Goal: Transaction & Acquisition: Purchase product/service

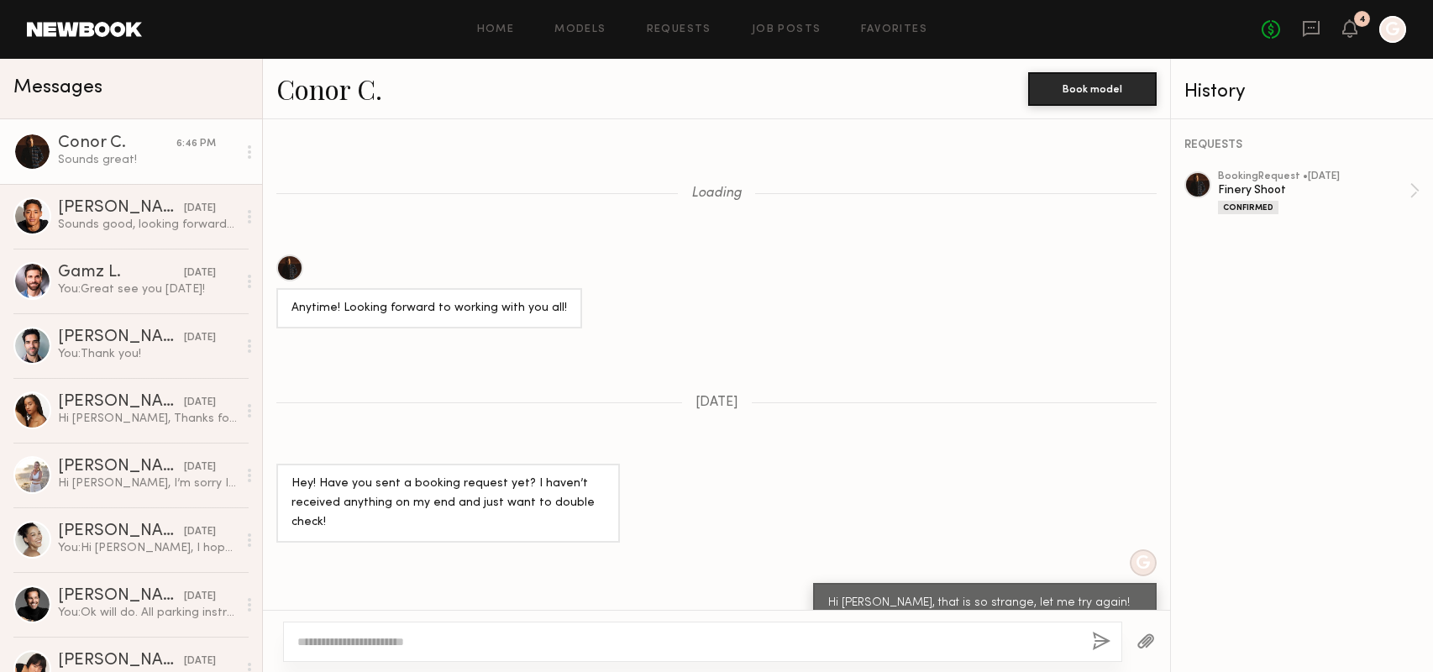
scroll to position [1093, 0]
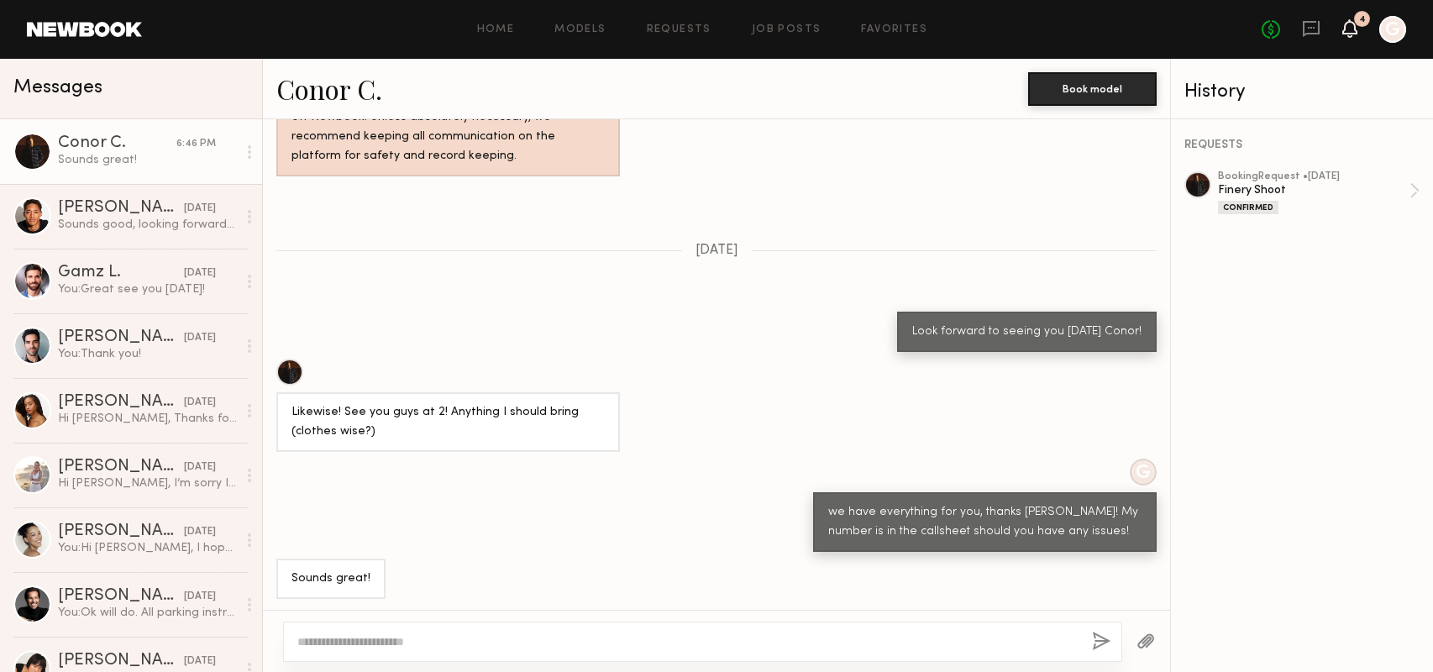
click at [1354, 24] on icon at bounding box center [1350, 28] width 13 height 12
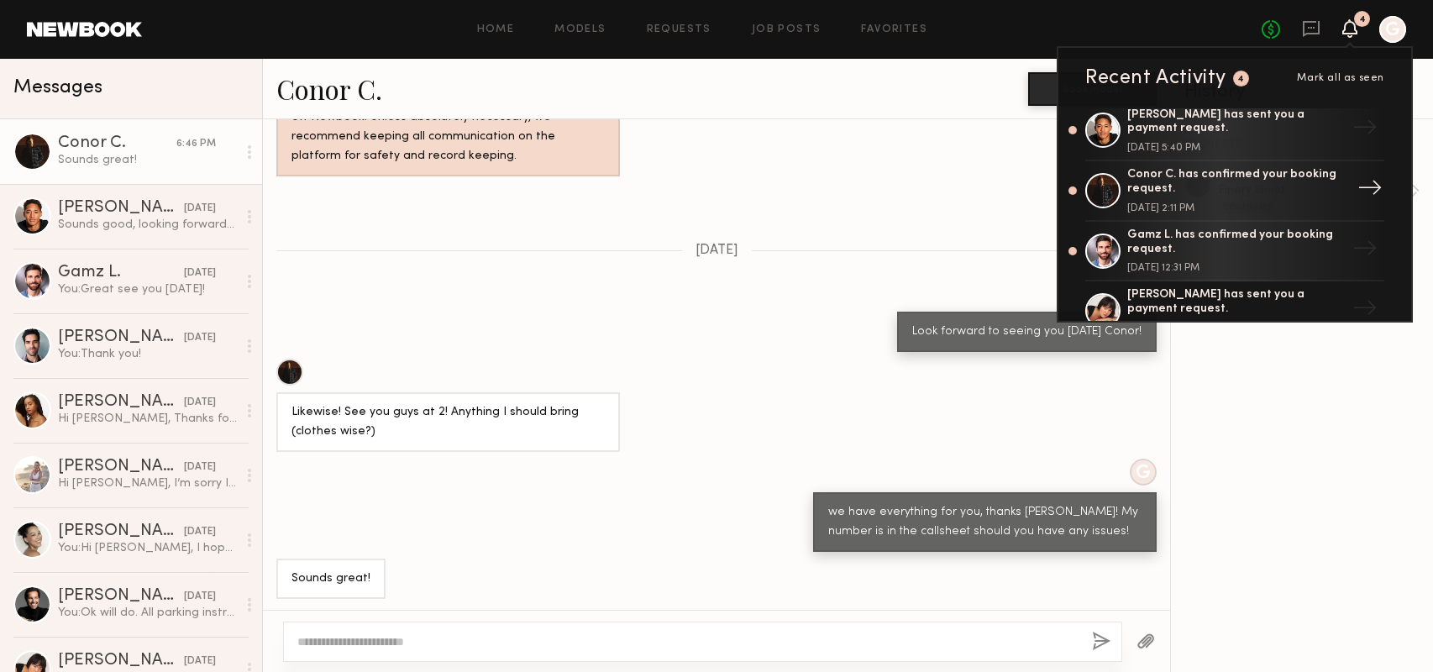
scroll to position [71, 0]
click at [1246, 248] on div "Gamz L. has confirmed your booking request." at bounding box center [1237, 241] width 218 height 29
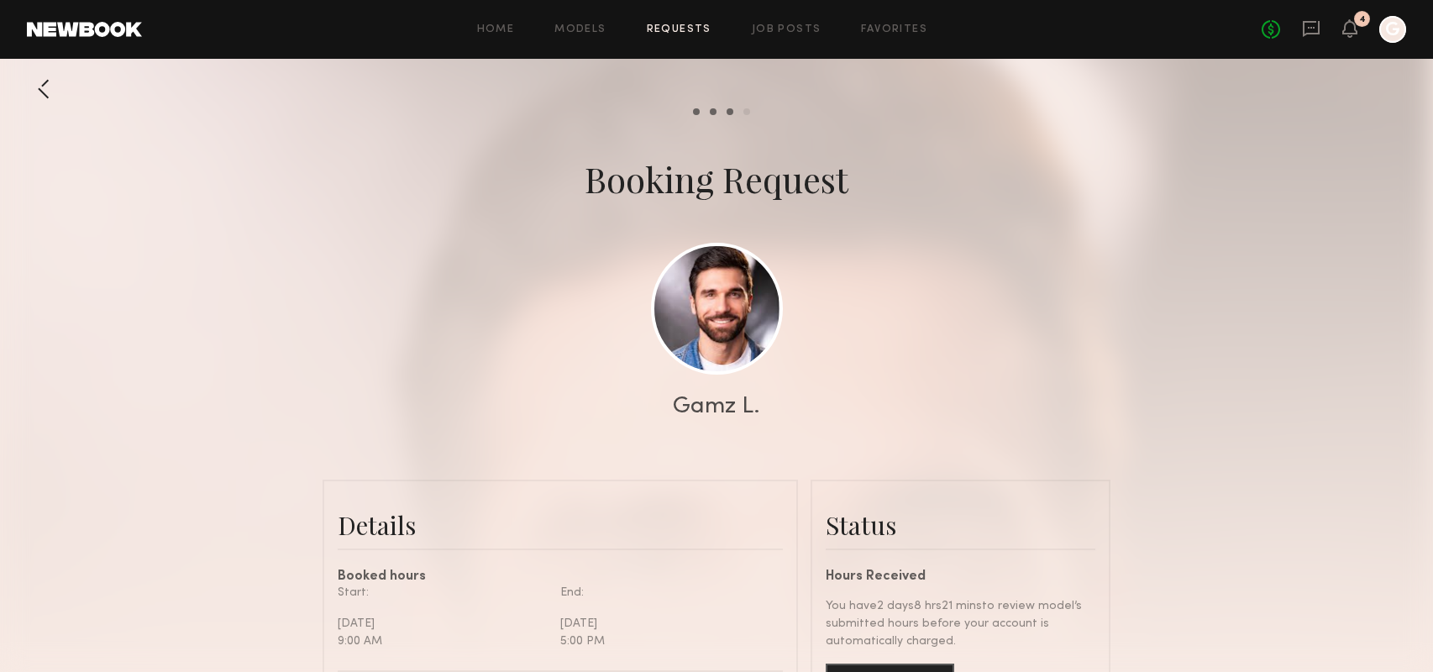
scroll to position [2459, 0]
click at [1349, 34] on icon at bounding box center [1350, 28] width 15 height 18
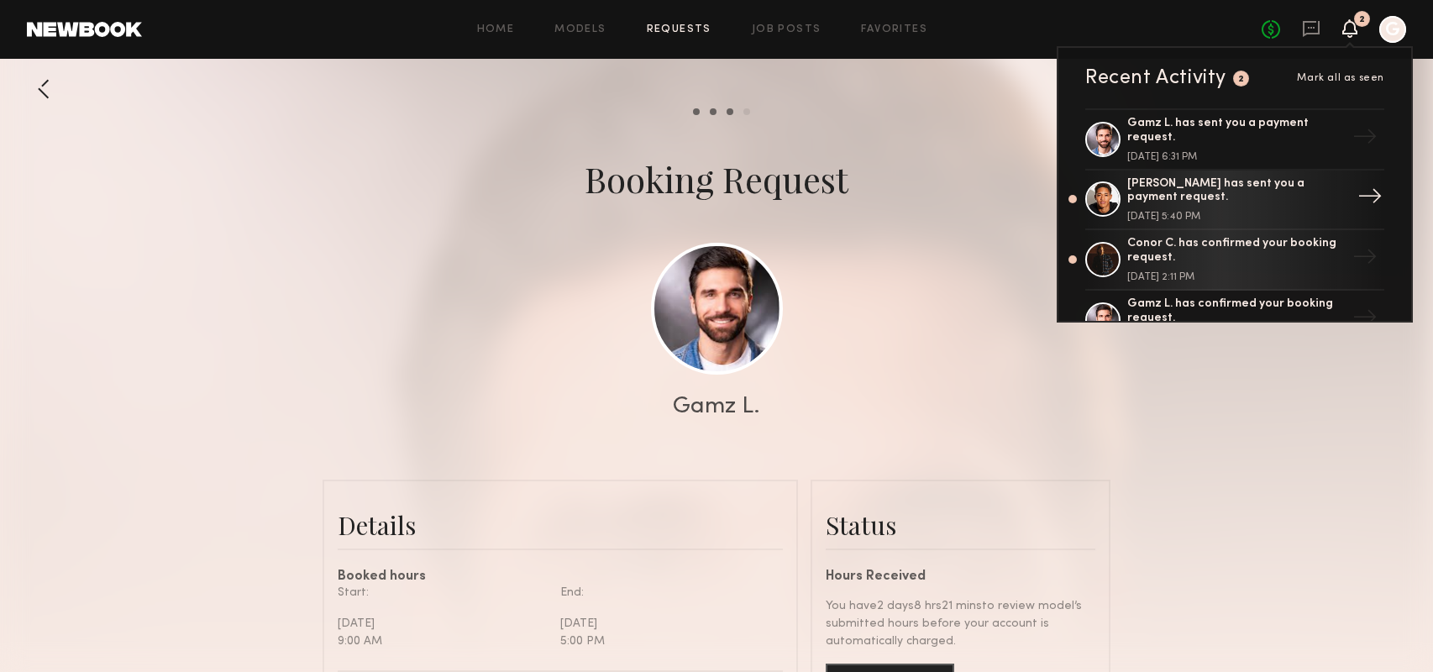
click at [1232, 210] on div "[PERSON_NAME] has sent you a payment request. [DATE] 5:40 PM" at bounding box center [1237, 199] width 218 height 45
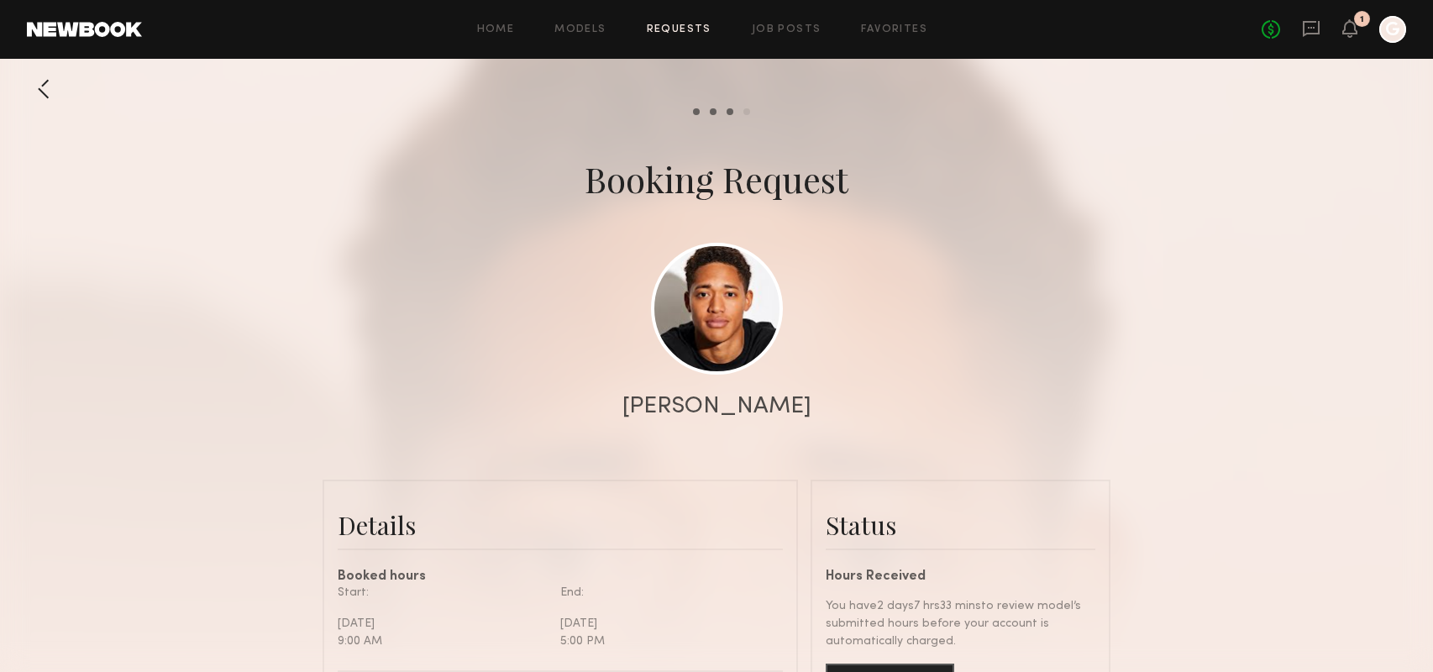
scroll to position [231, 0]
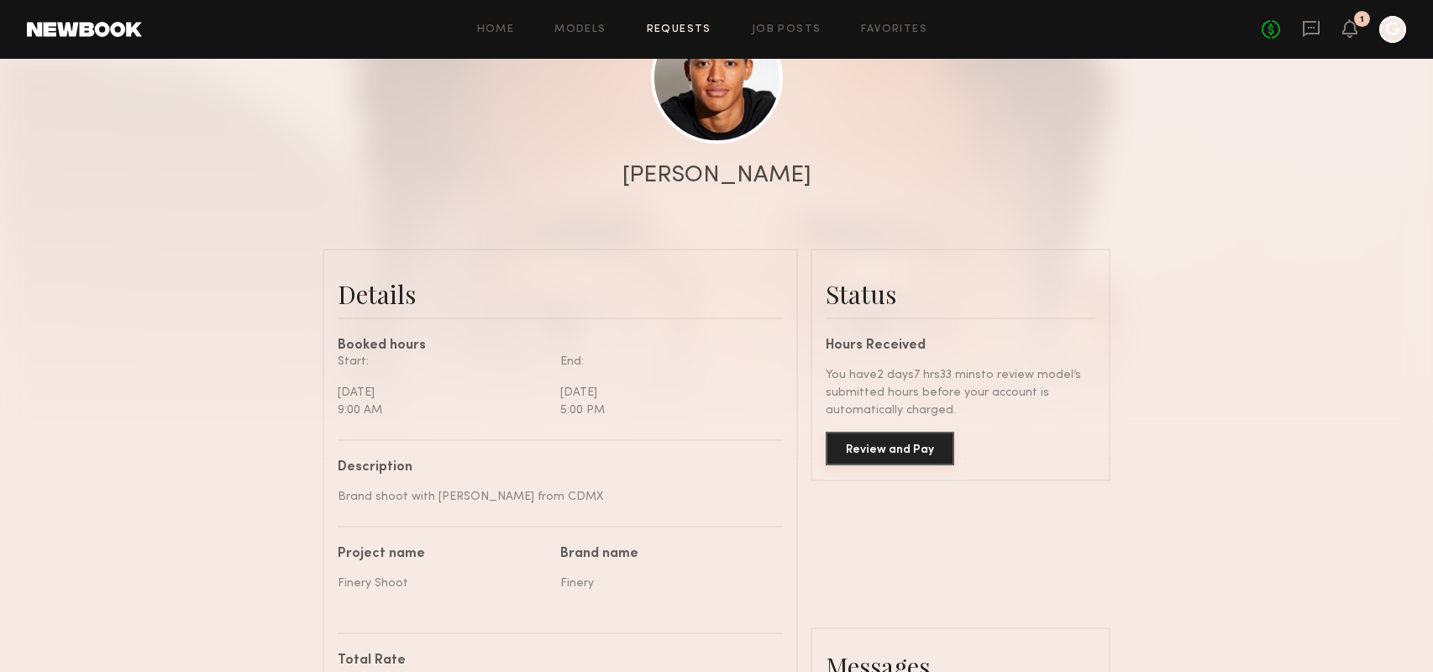
click at [893, 447] on button "Review and Pay" at bounding box center [890, 449] width 129 height 34
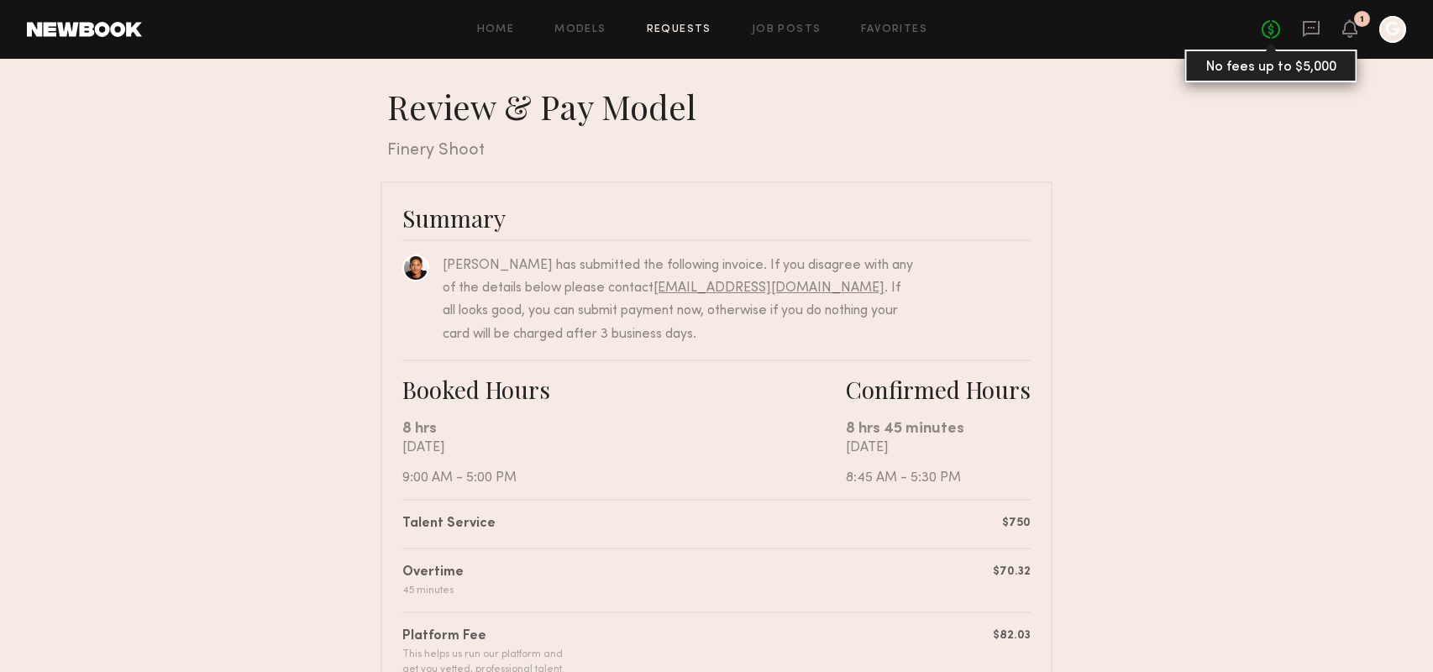
click at [1273, 40] on div "No fees up to $5,000 1 G" at bounding box center [1334, 29] width 145 height 27
click at [1276, 31] on link "No fees up to $5,000" at bounding box center [1271, 29] width 18 height 18
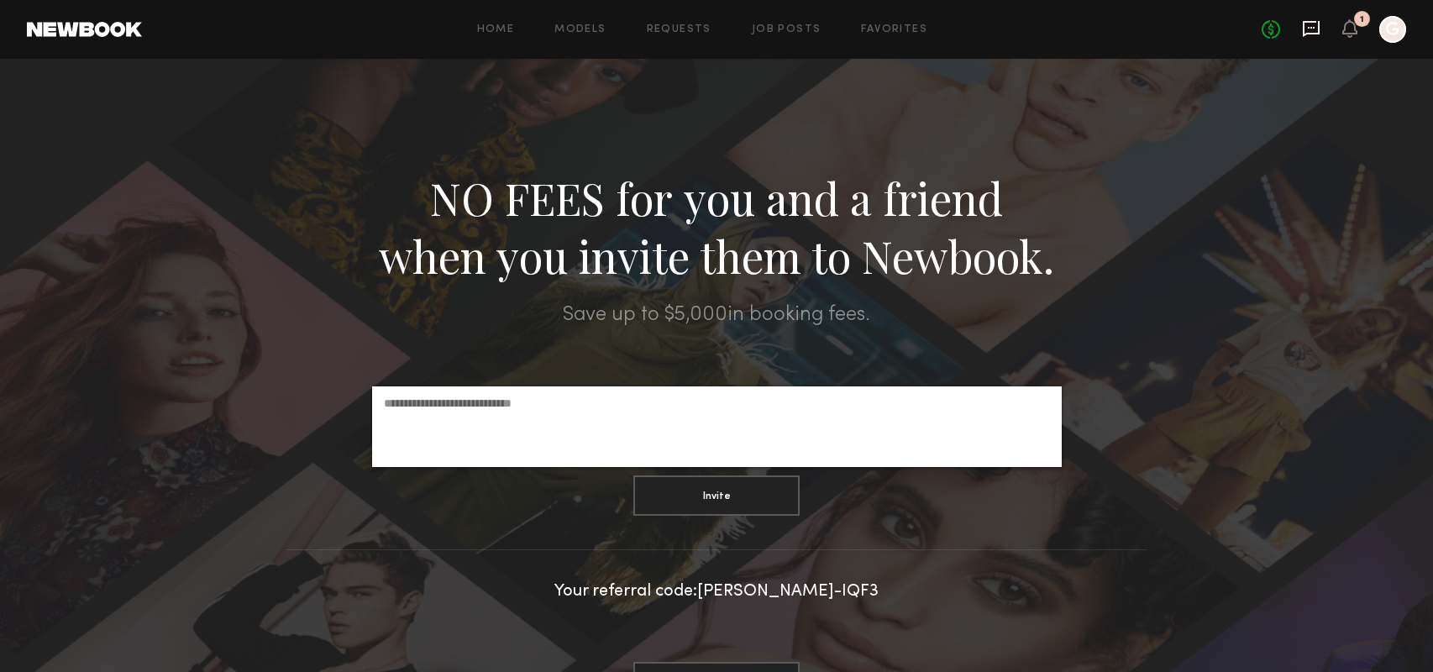
click at [1307, 23] on icon at bounding box center [1311, 28] width 18 height 18
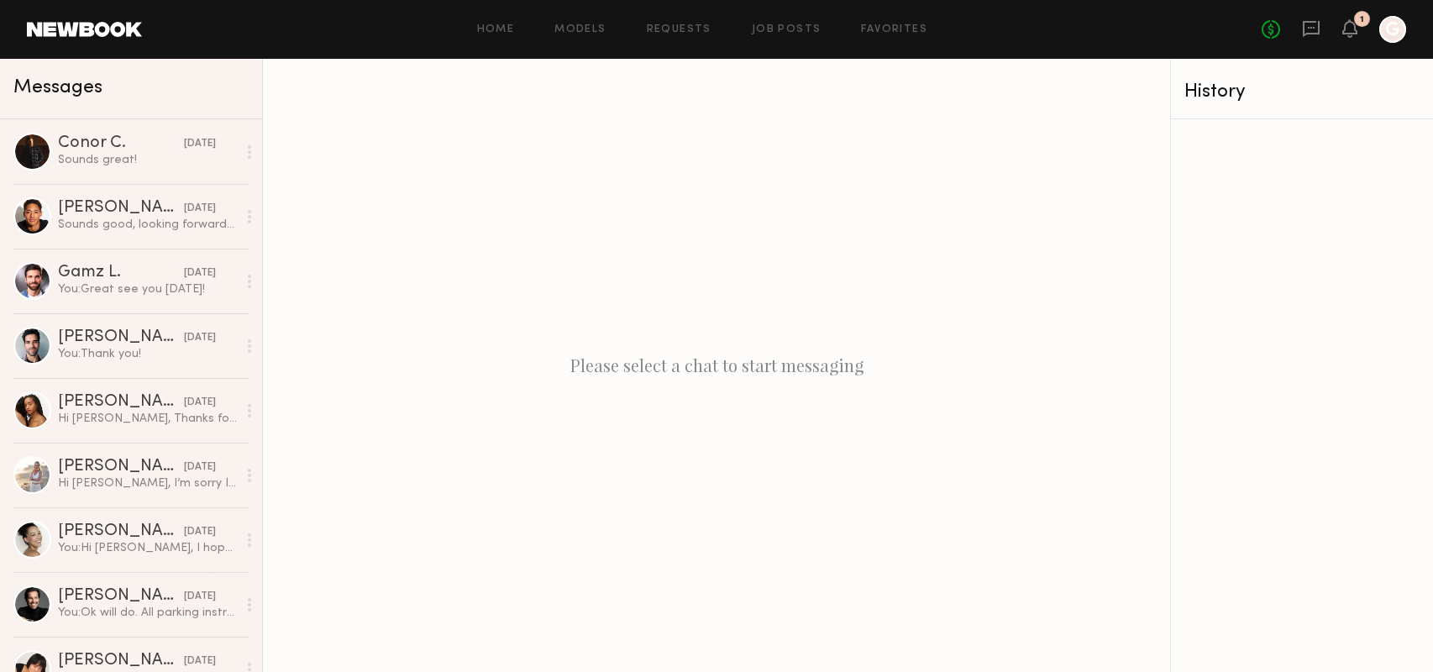
click at [1406, 33] on icon "G" at bounding box center [1393, 29] width 27 height 27
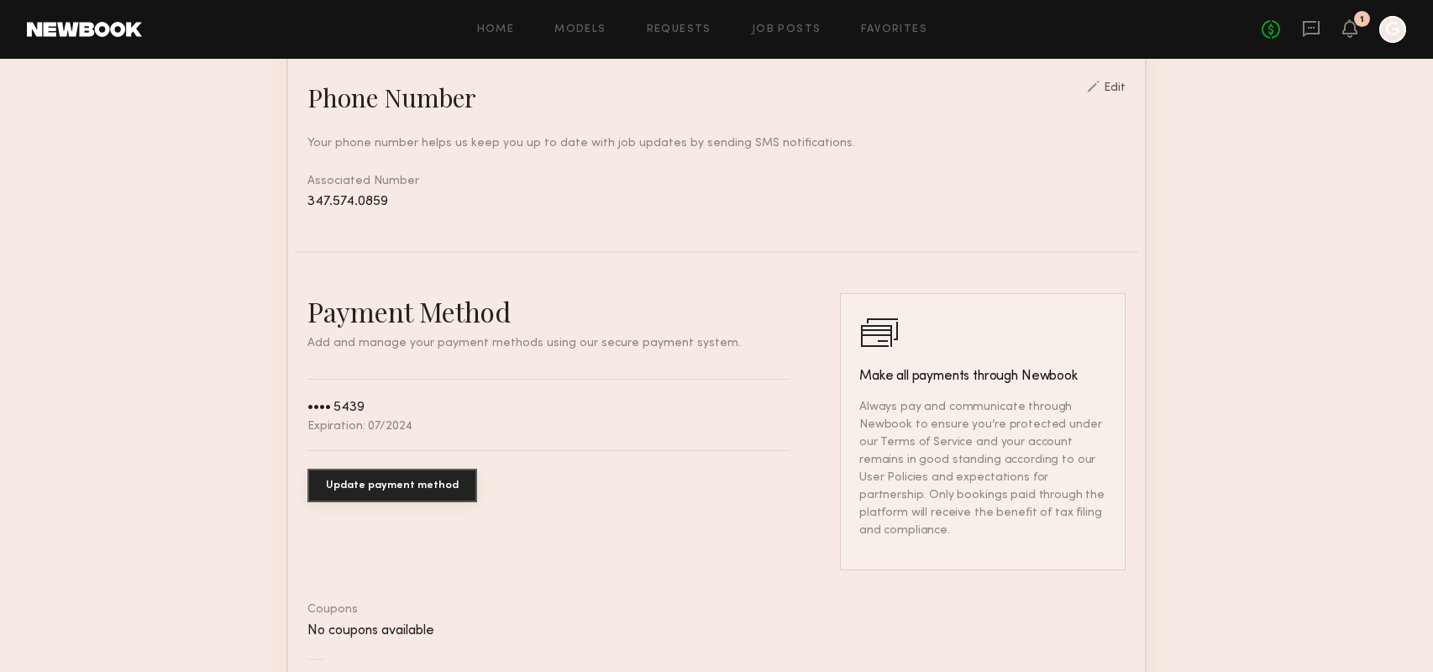
scroll to position [735, 0]
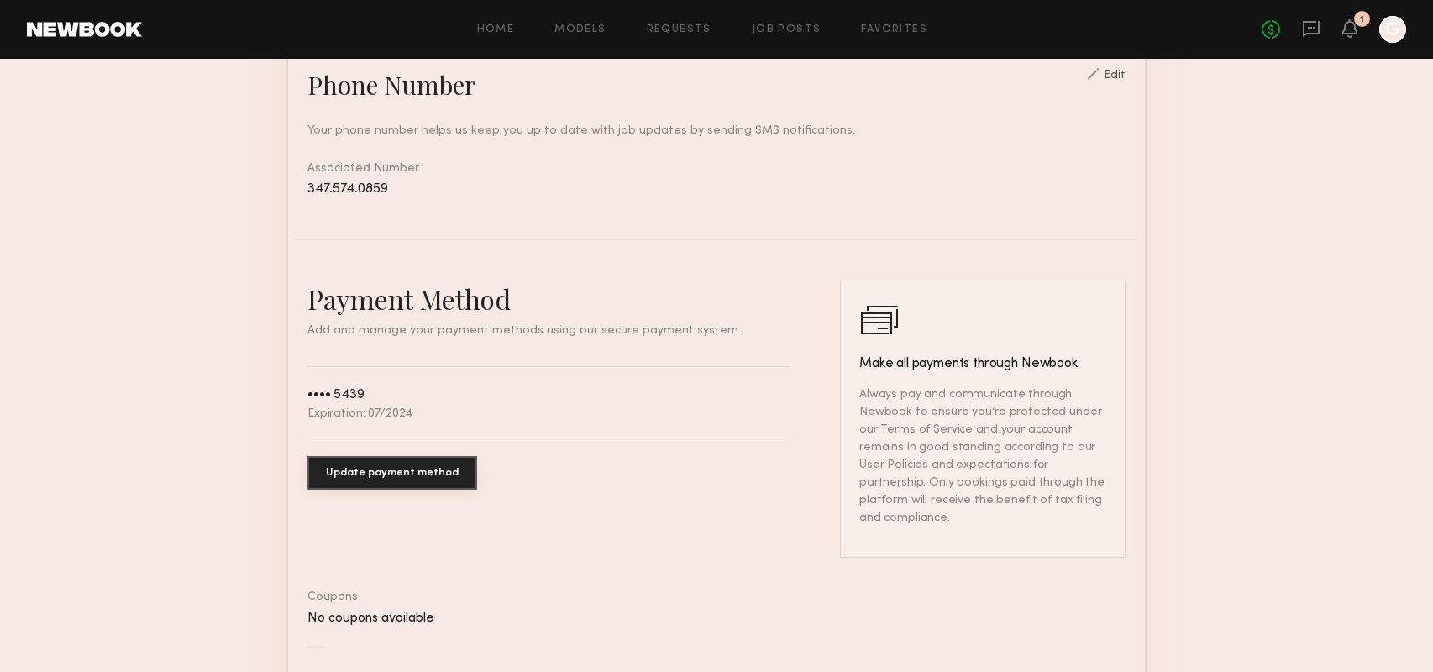
click at [385, 473] on button "Update payment method" at bounding box center [393, 473] width 170 height 34
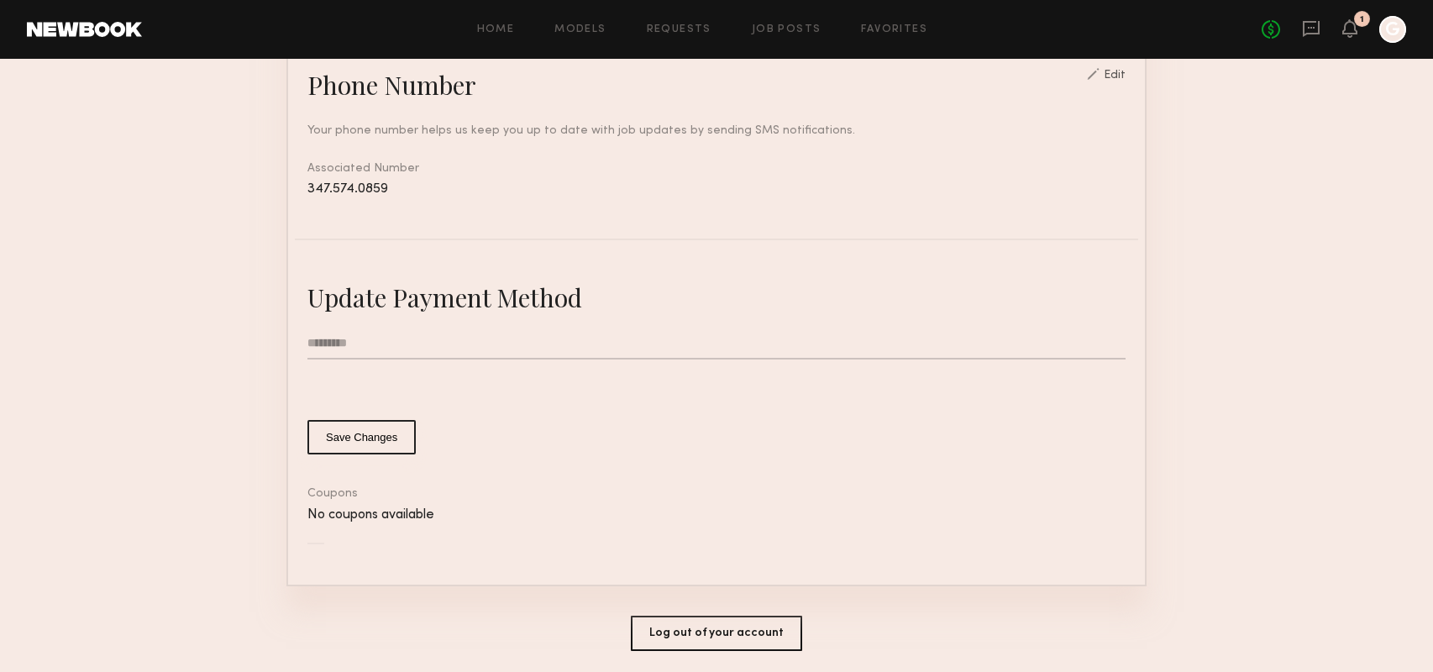
click at [390, 332] on input "text" at bounding box center [717, 344] width 818 height 32
type input "*********"
click at [335, 343] on input "*********" at bounding box center [717, 344] width 818 height 32
drag, startPoint x: 671, startPoint y: 360, endPoint x: 632, endPoint y: 428, distance: 78.0
click at [672, 361] on form "********* Save Changes" at bounding box center [717, 391] width 818 height 127
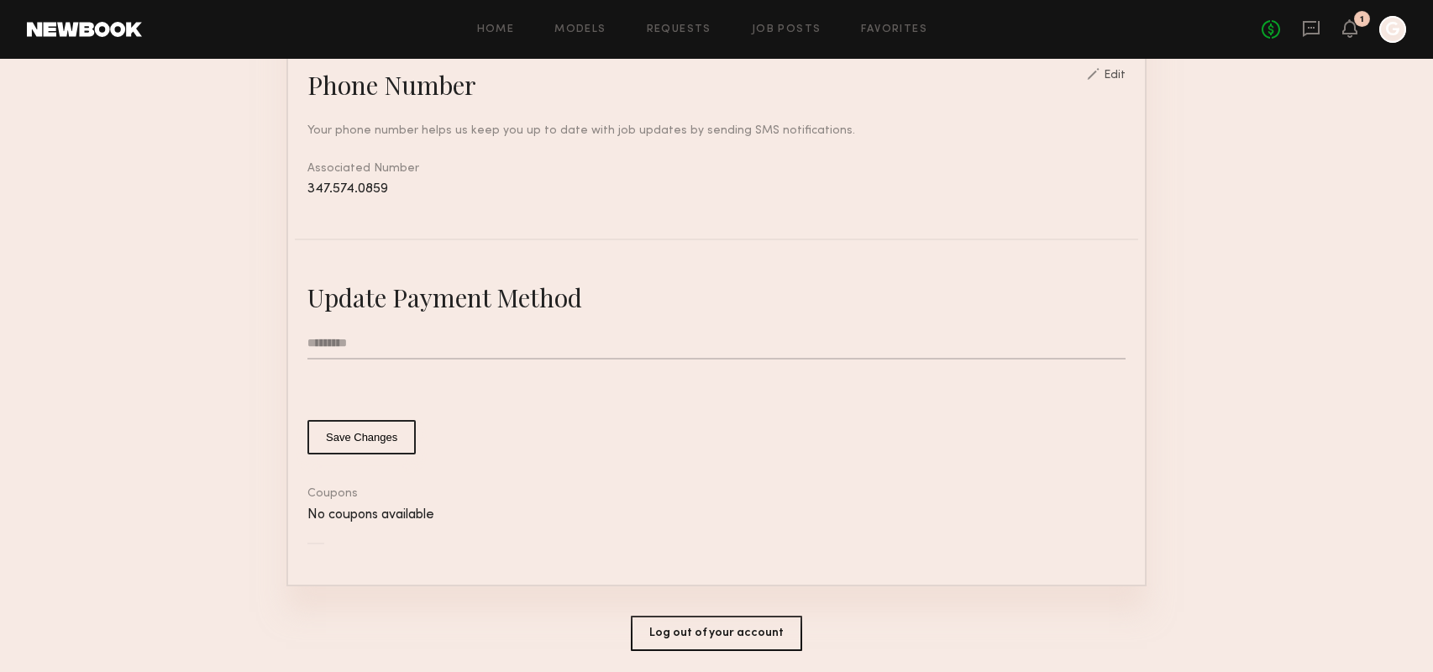
type input "*"
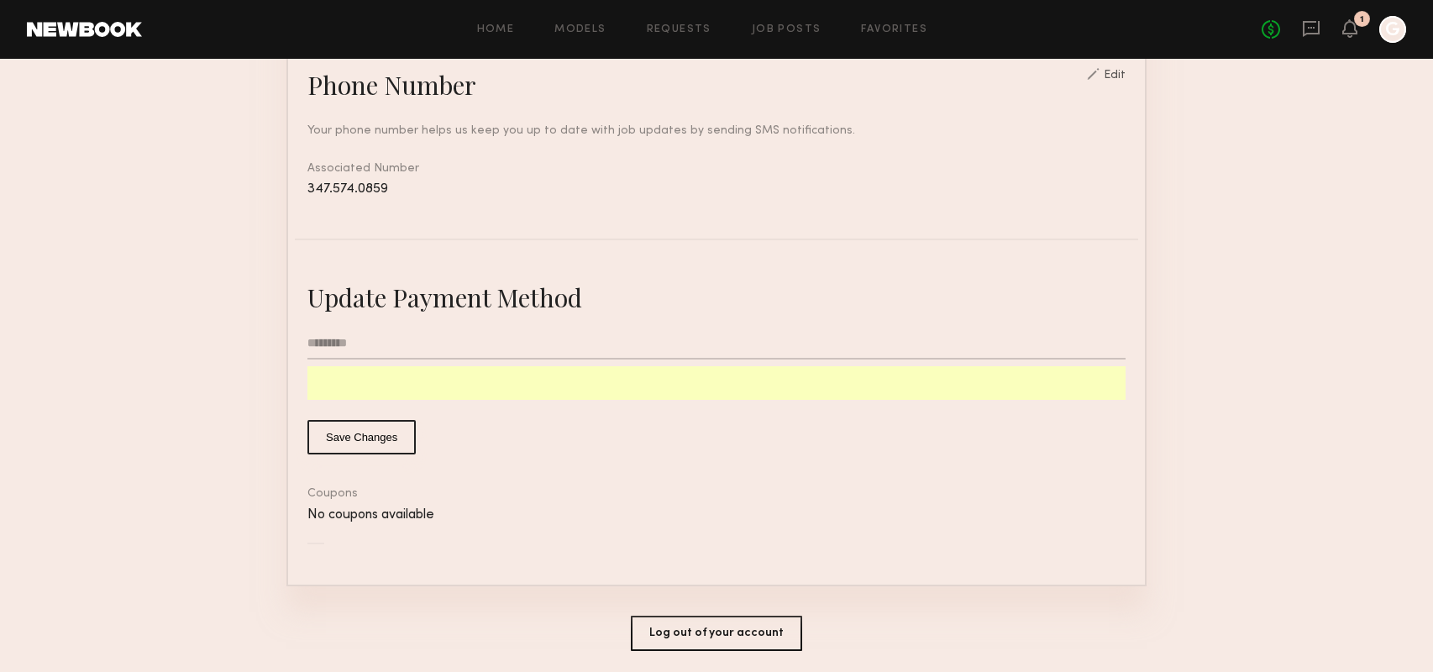
click at [360, 443] on button "Save Changes" at bounding box center [362, 437] width 108 height 34
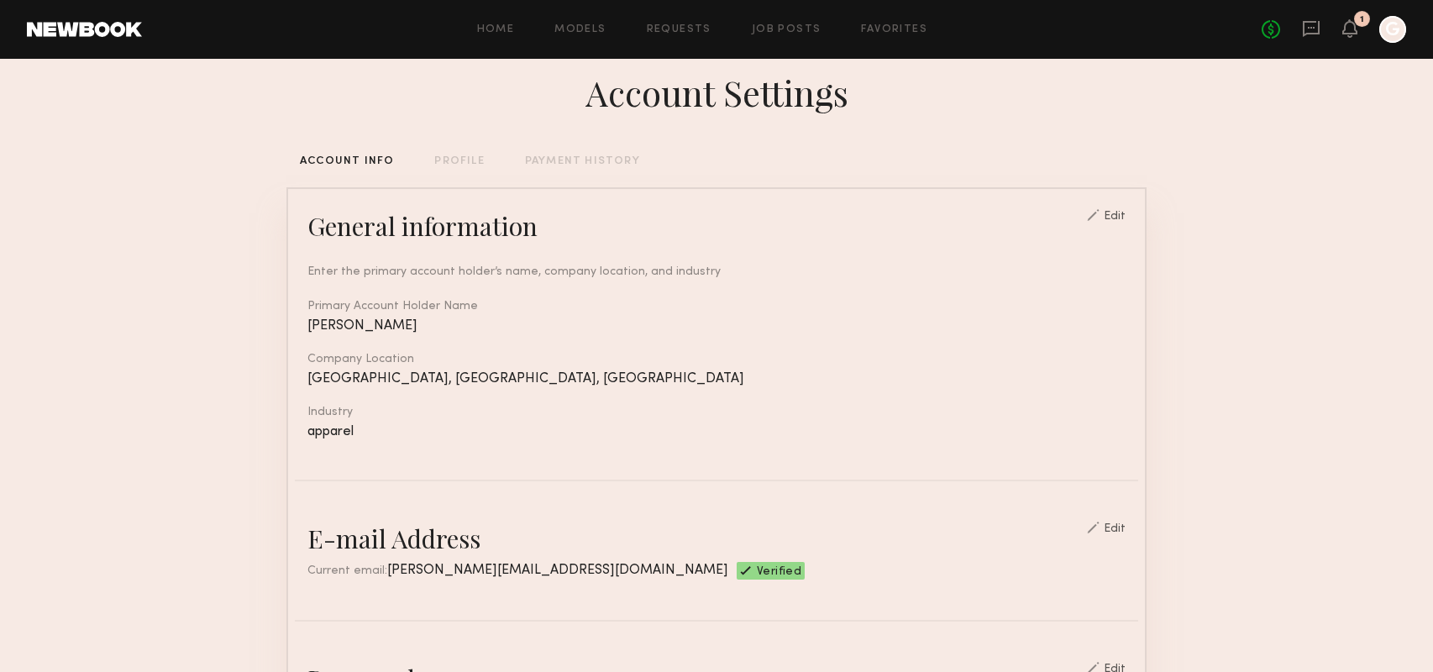
scroll to position [0, 0]
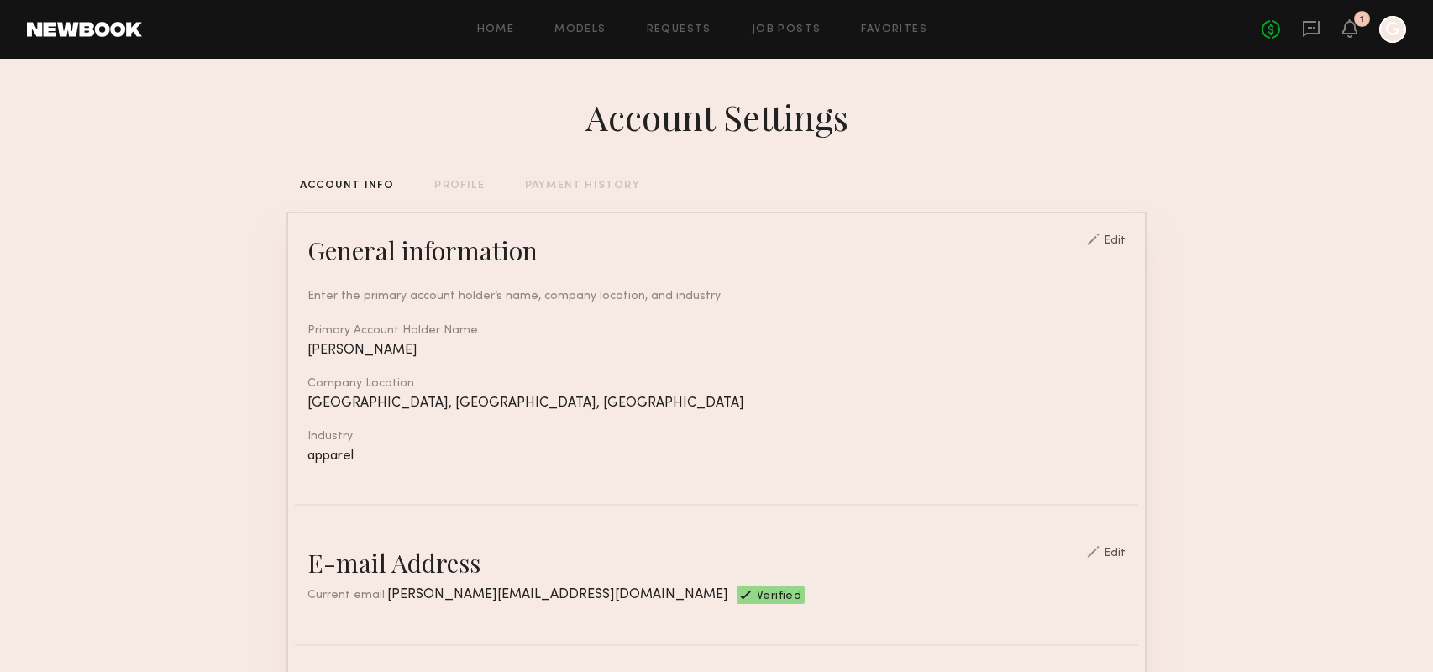
click at [1358, 22] on div "1" at bounding box center [1362, 19] width 16 height 16
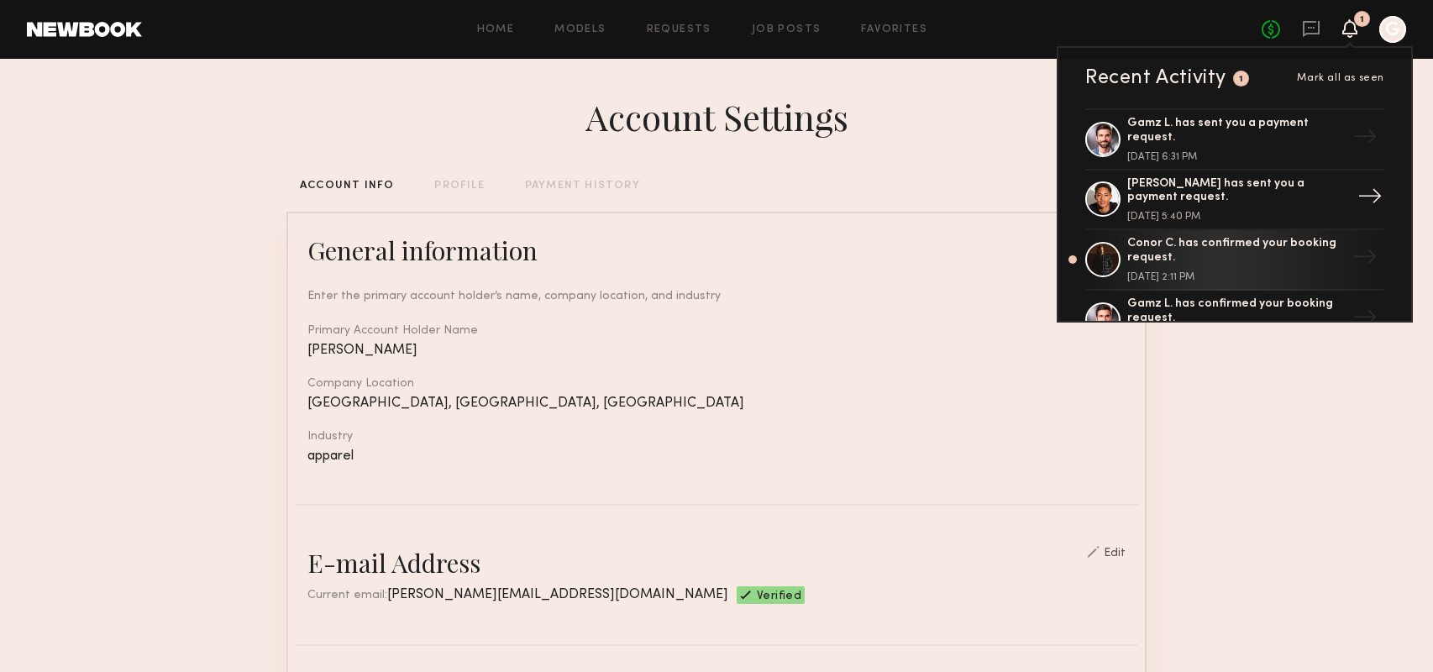
click at [1220, 177] on div "[PERSON_NAME] has sent you a payment request." at bounding box center [1237, 191] width 218 height 29
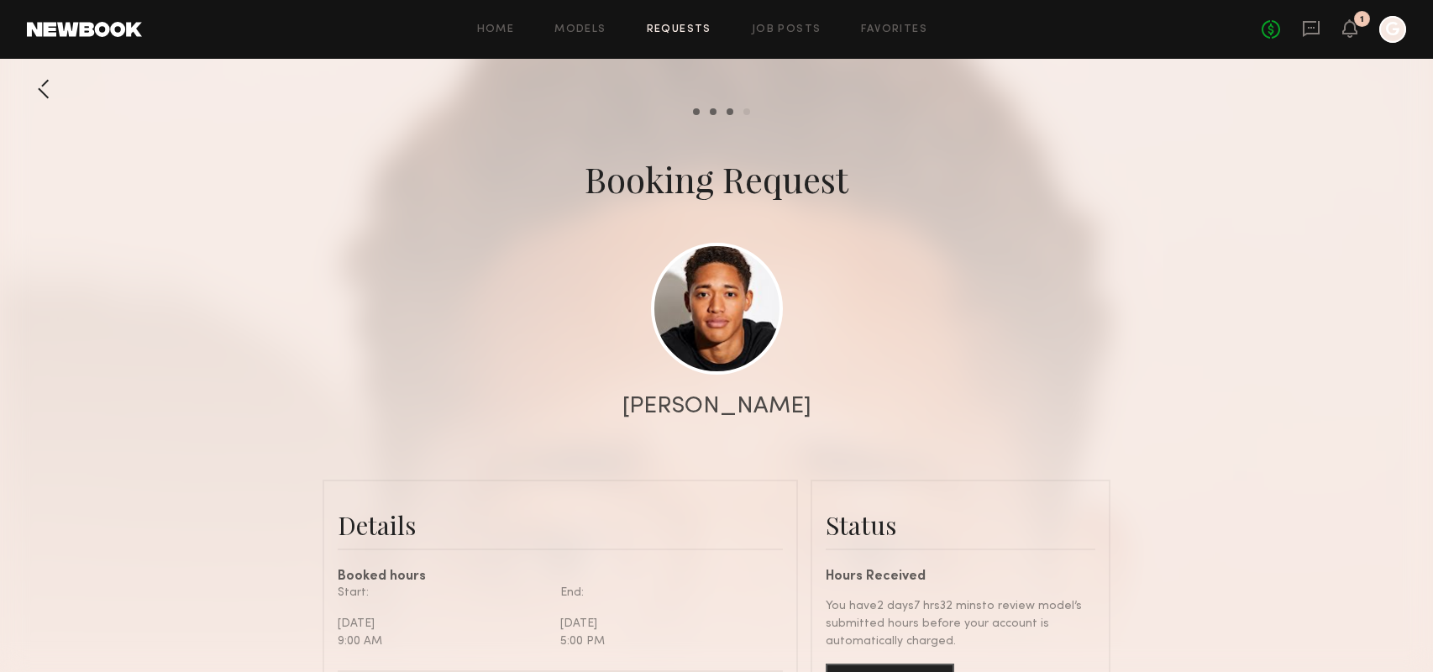
scroll to position [231, 0]
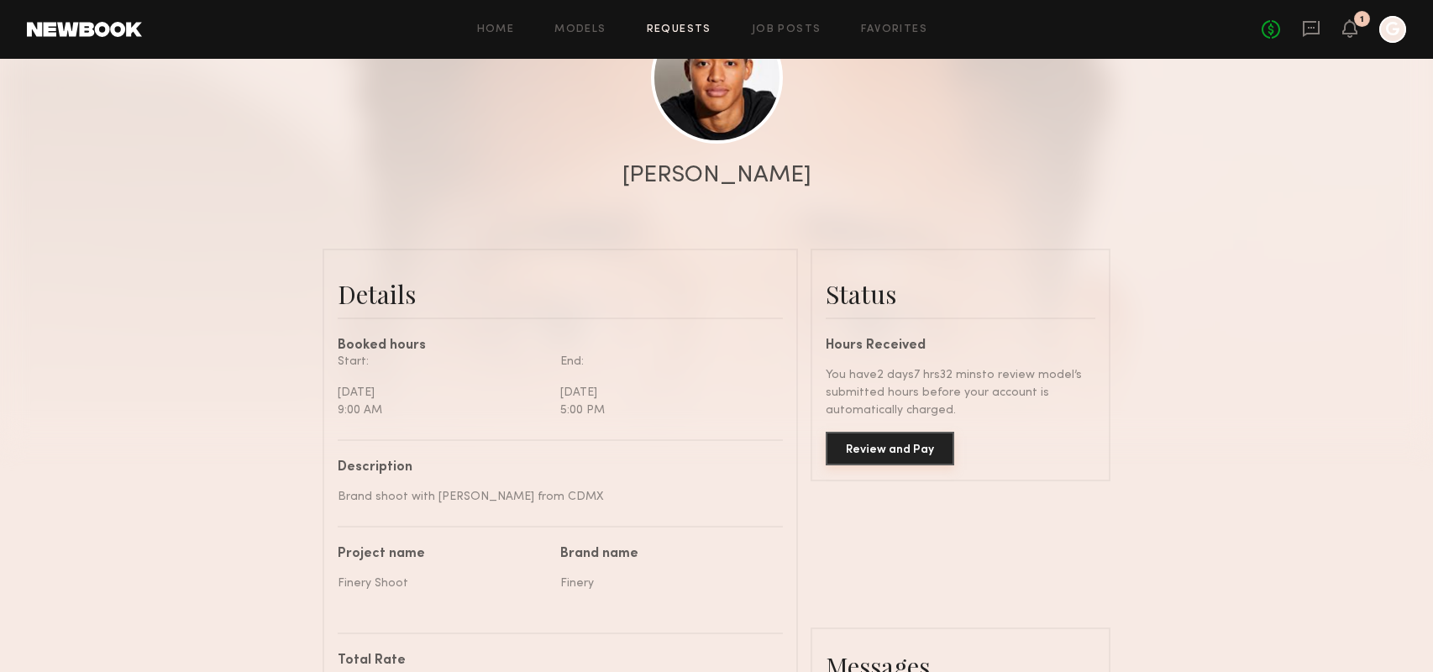
click at [893, 459] on button "Review and Pay" at bounding box center [890, 449] width 129 height 34
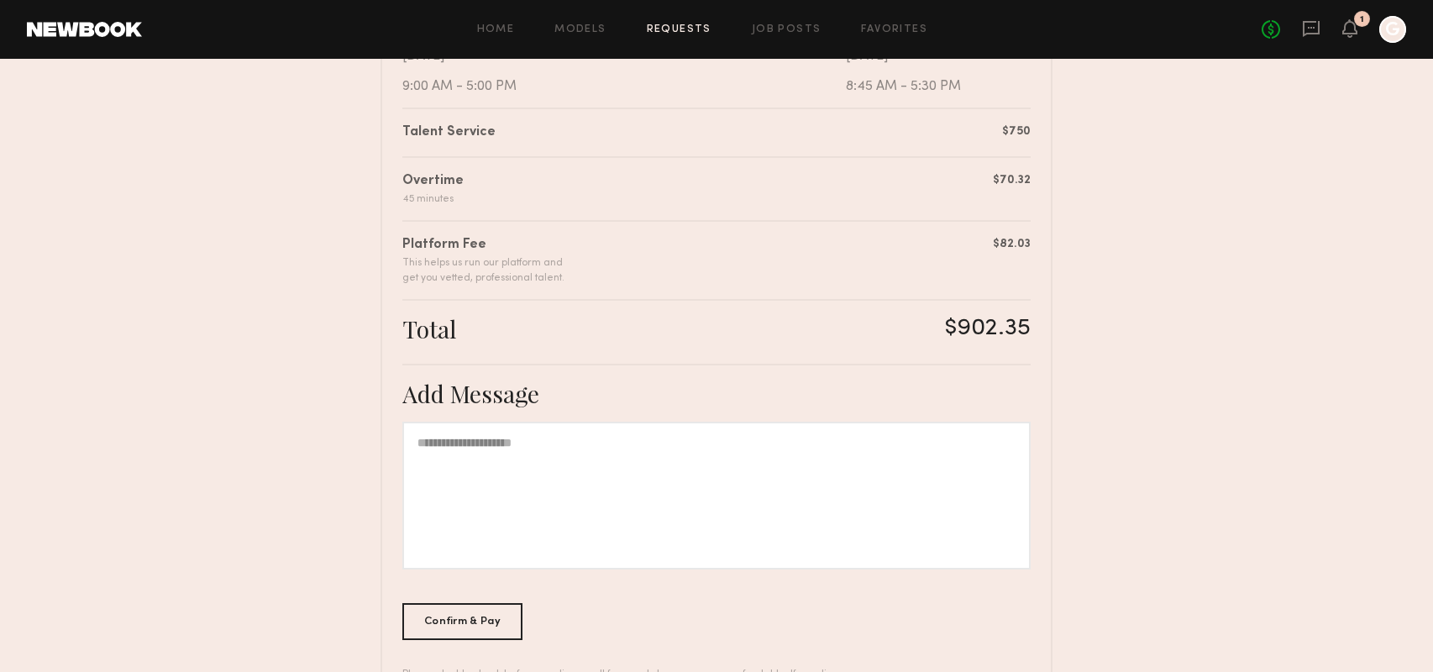
scroll to position [465, 0]
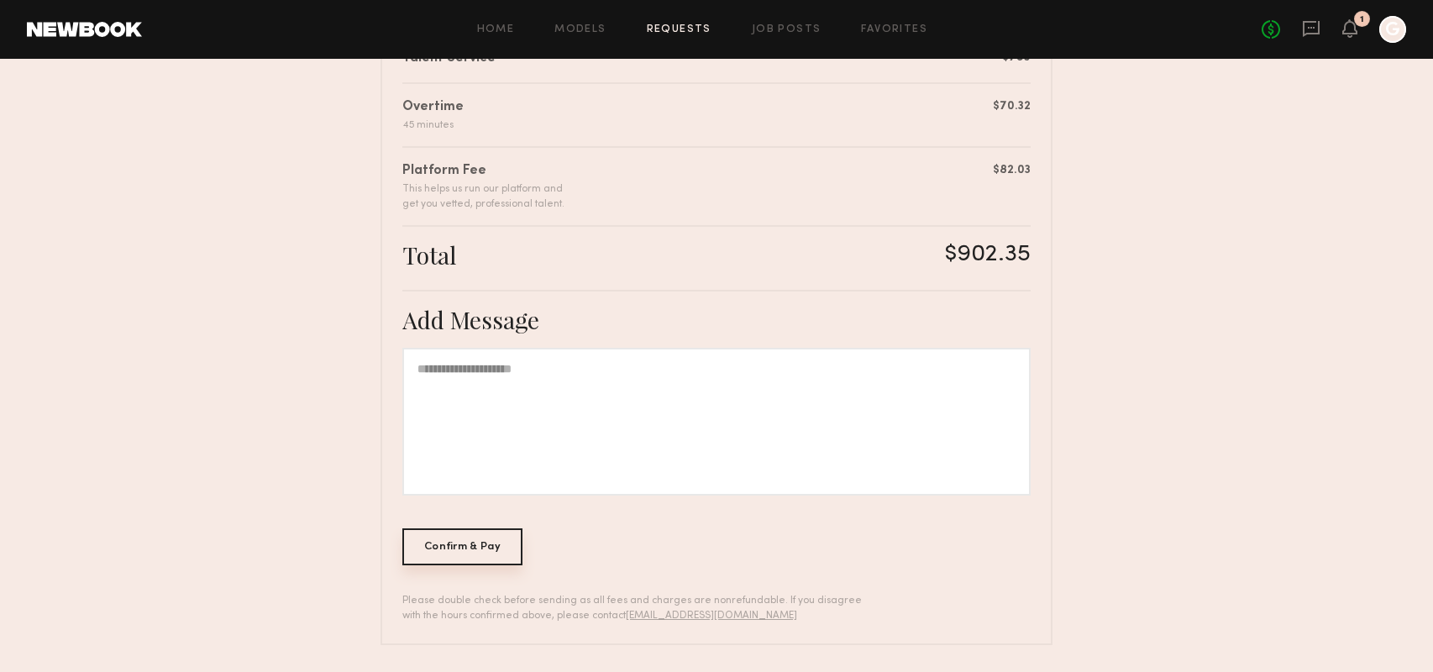
click at [459, 554] on div "Confirm & Pay" at bounding box center [462, 546] width 120 height 37
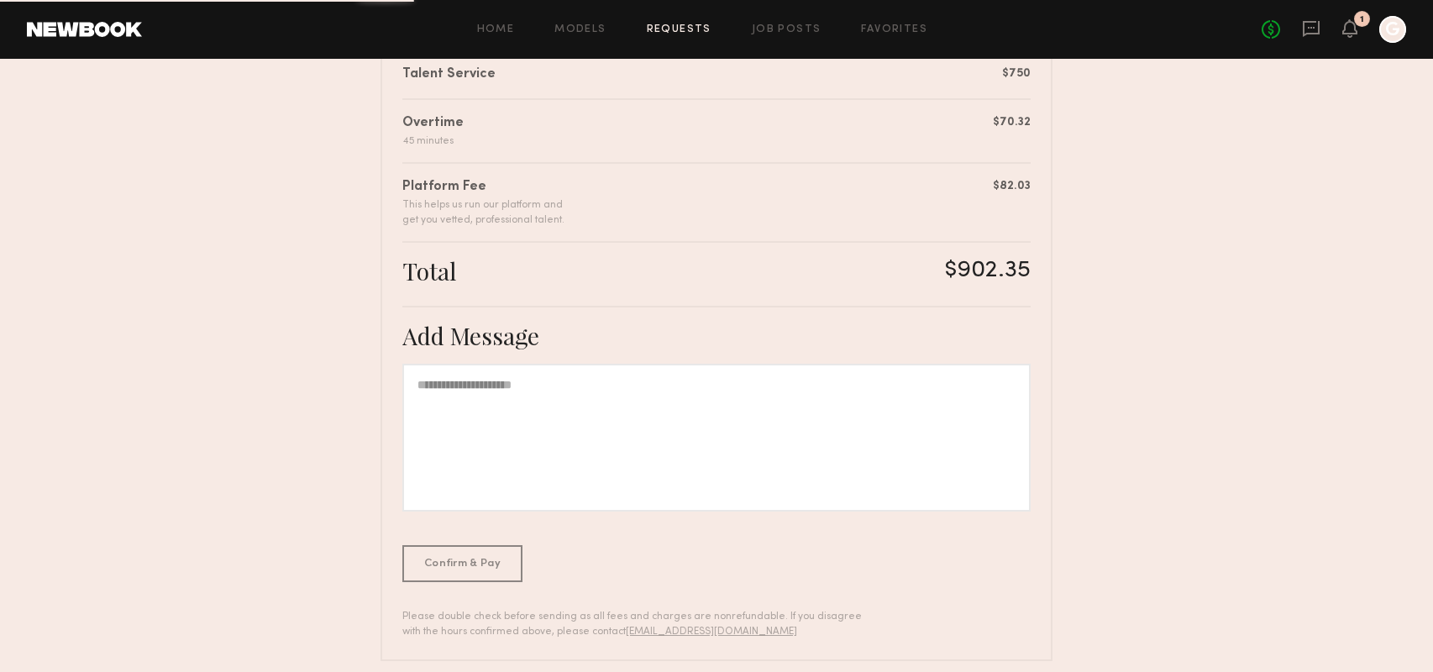
scroll to position [445, 0]
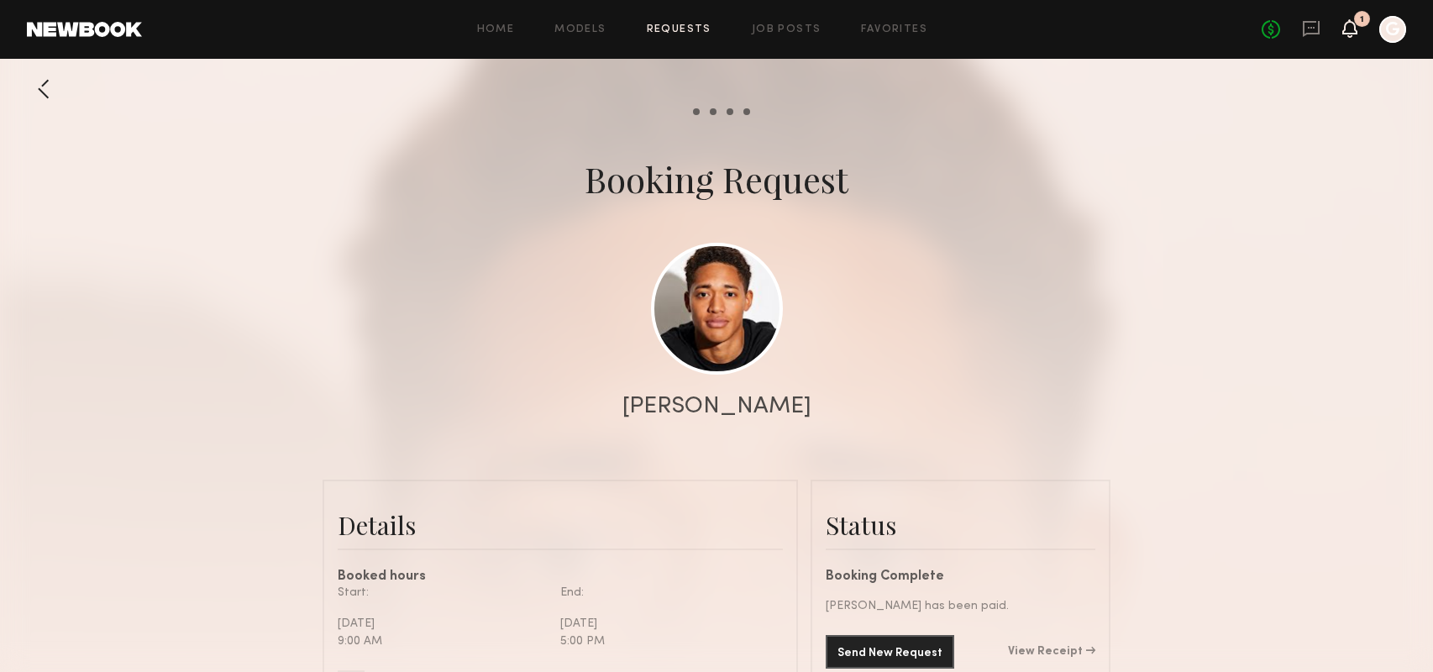
click at [1349, 26] on icon at bounding box center [1350, 28] width 13 height 12
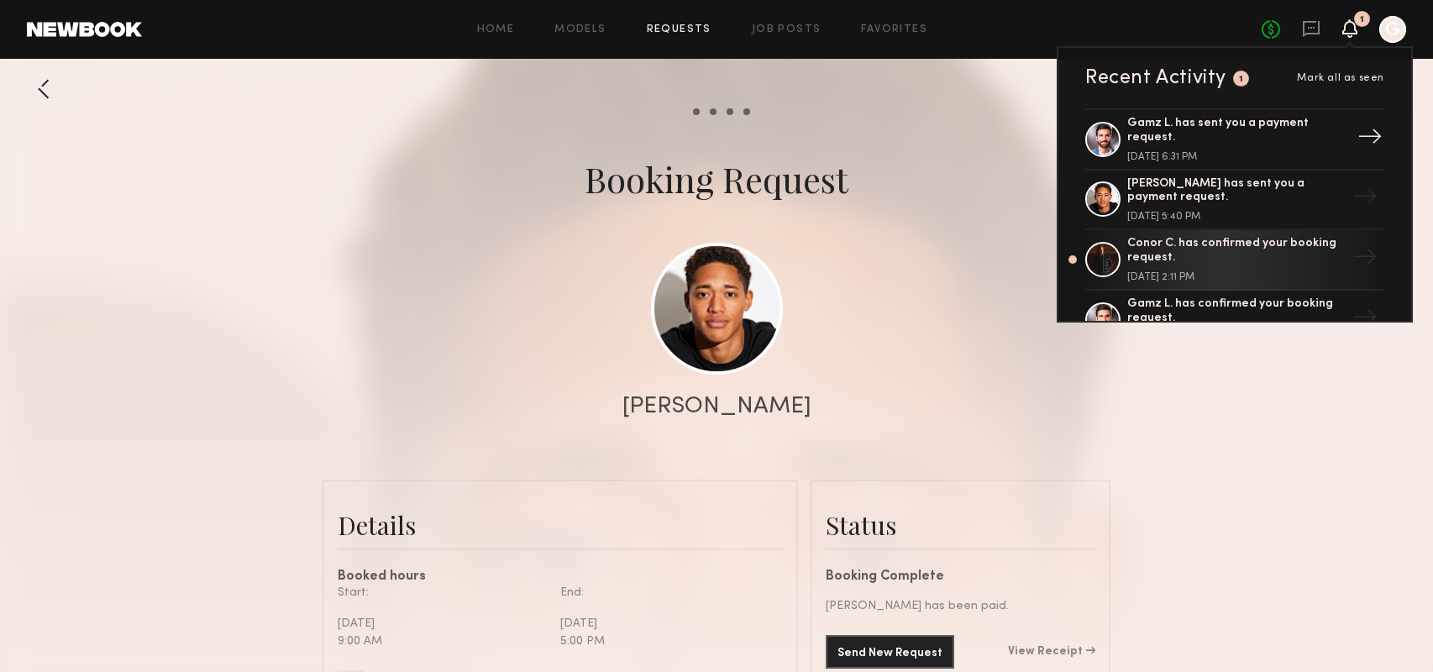
click at [1258, 119] on div "Gamz L. has sent you a payment request." at bounding box center [1237, 131] width 218 height 29
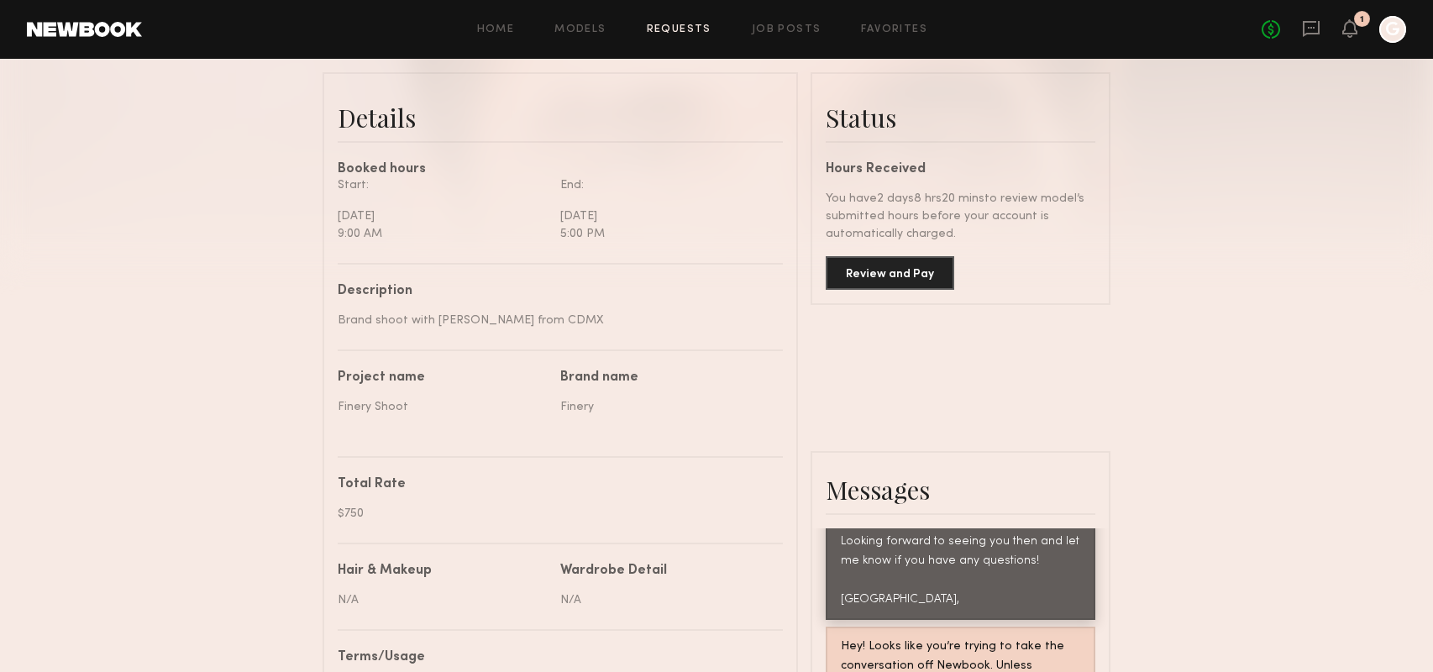
scroll to position [407, 0]
click at [885, 276] on button "Review and Pay" at bounding box center [890, 273] width 129 height 34
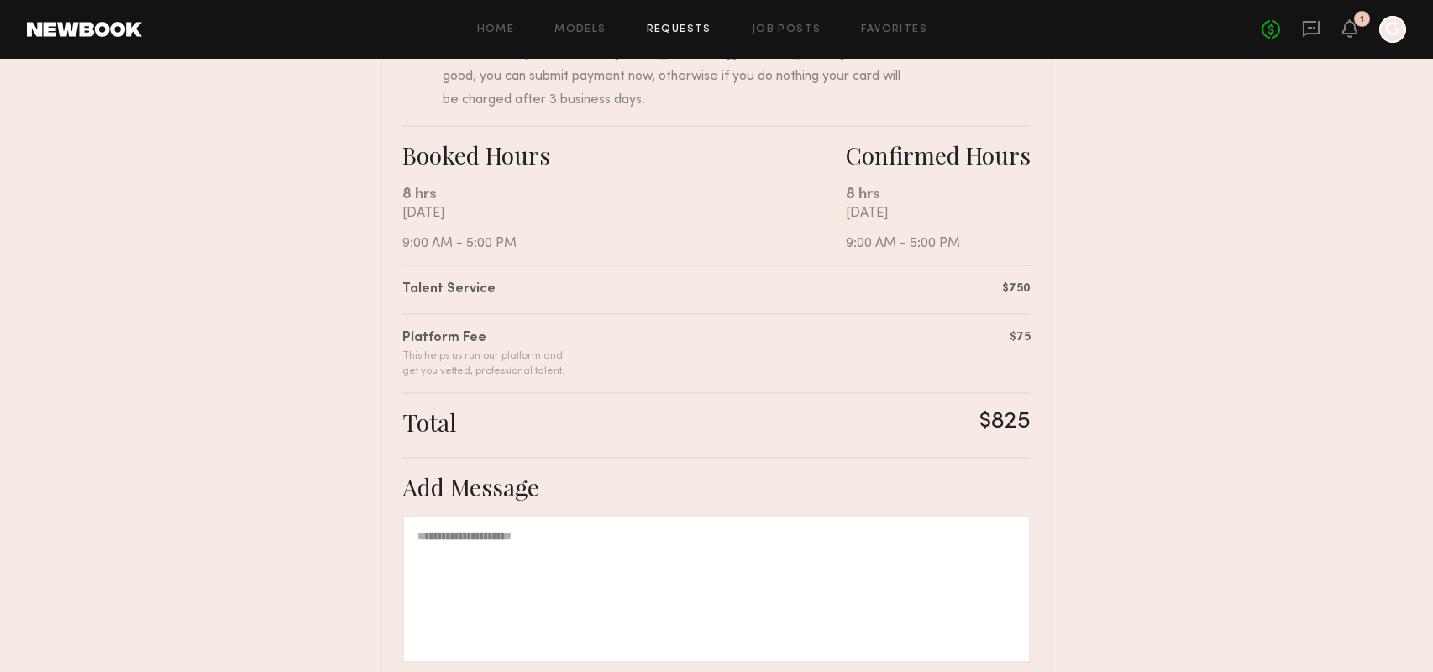
scroll to position [386, 0]
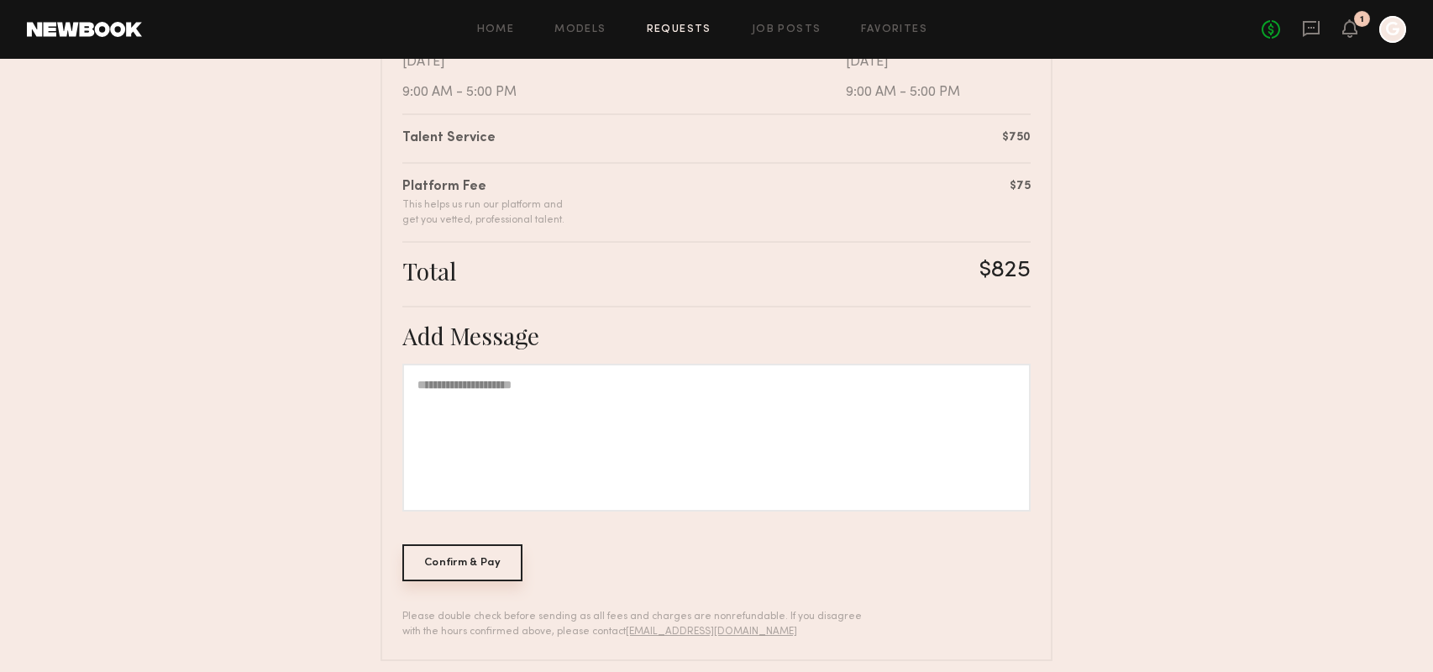
click at [465, 571] on div "Confirm & Pay" at bounding box center [462, 562] width 120 height 37
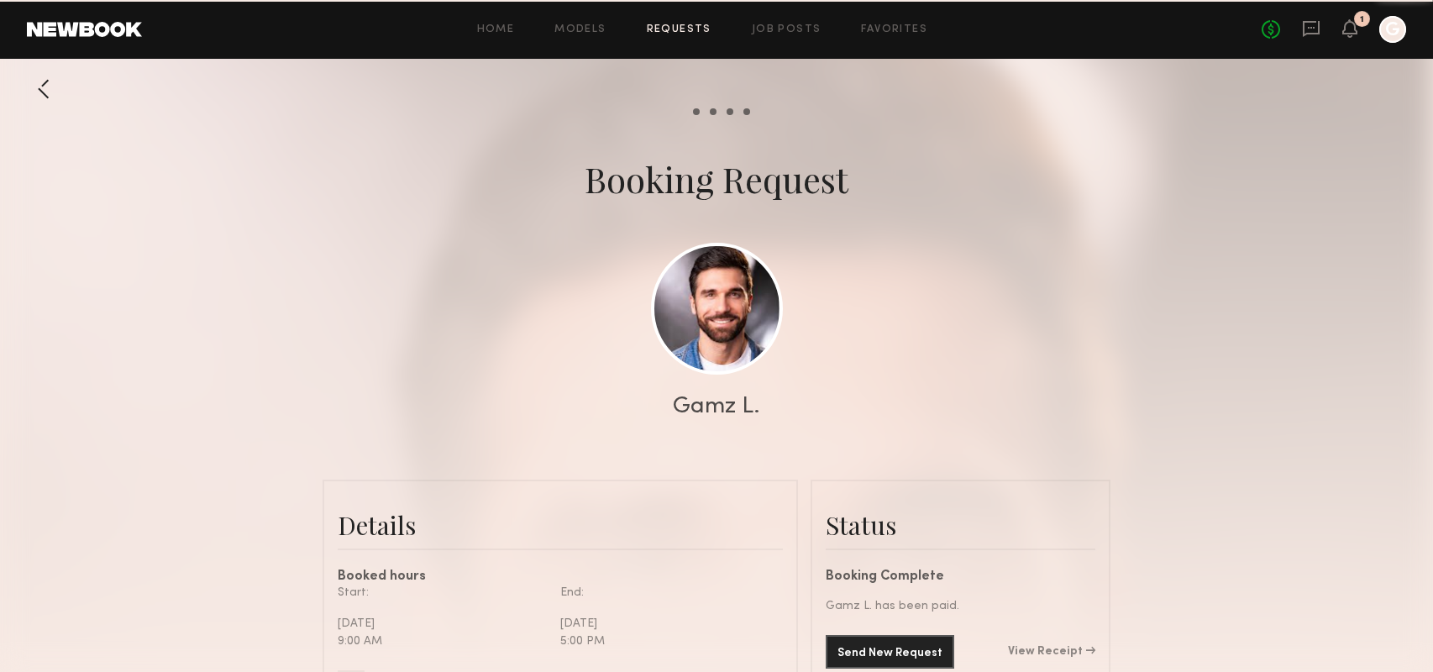
scroll to position [2459, 0]
